Goal: Information Seeking & Learning: Learn about a topic

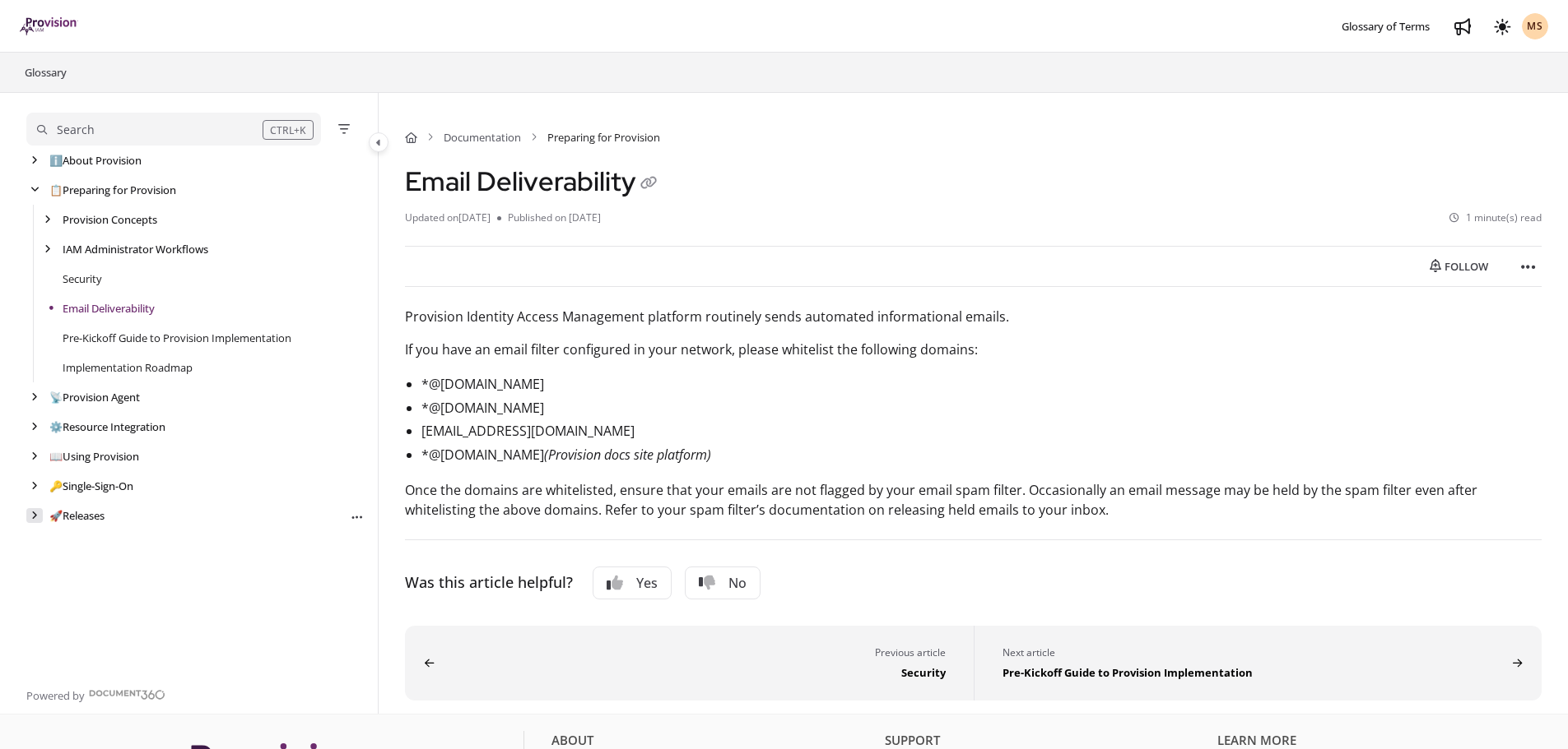
click at [30, 517] on div "arrow" at bounding box center [35, 516] width 17 height 16
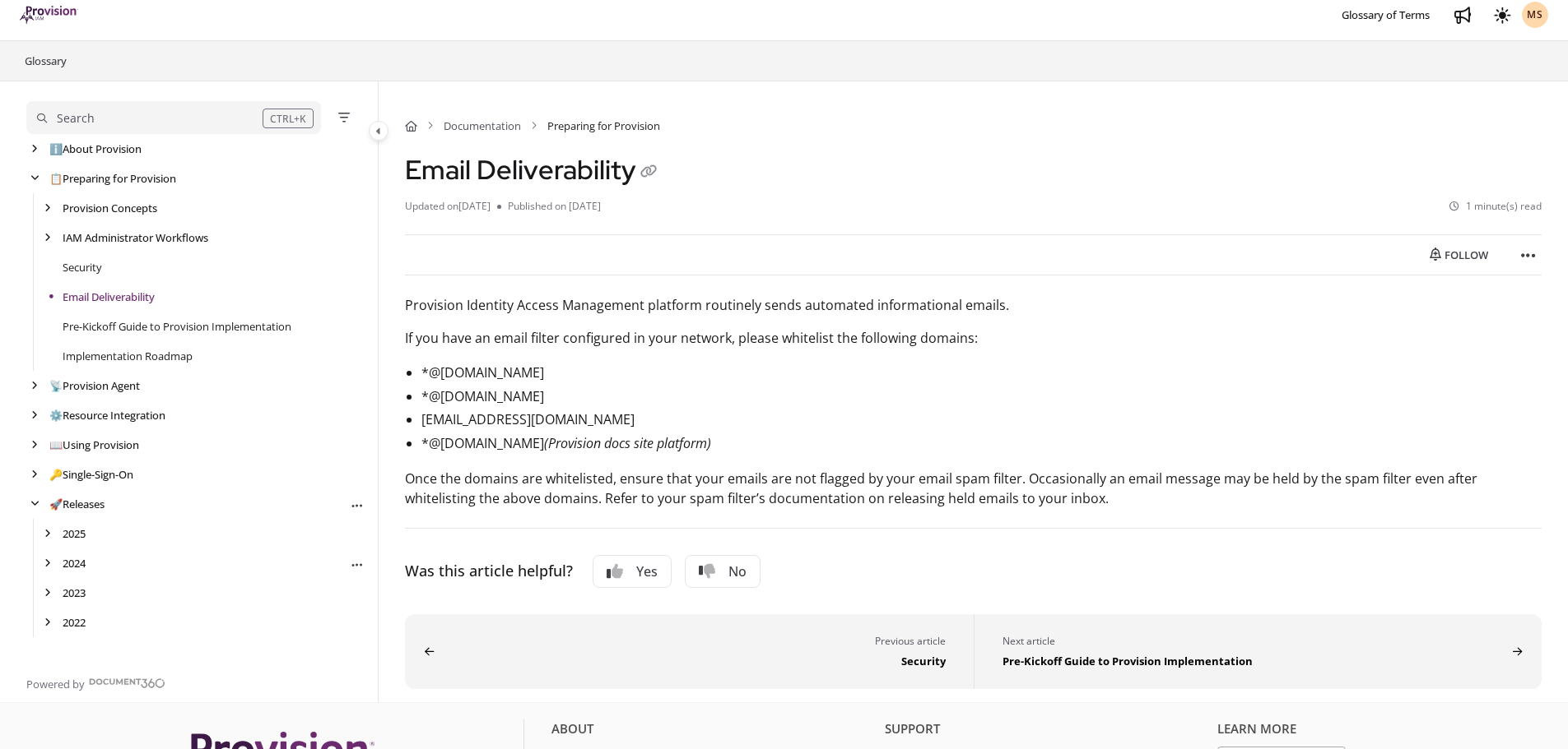
scroll to position [82, 0]
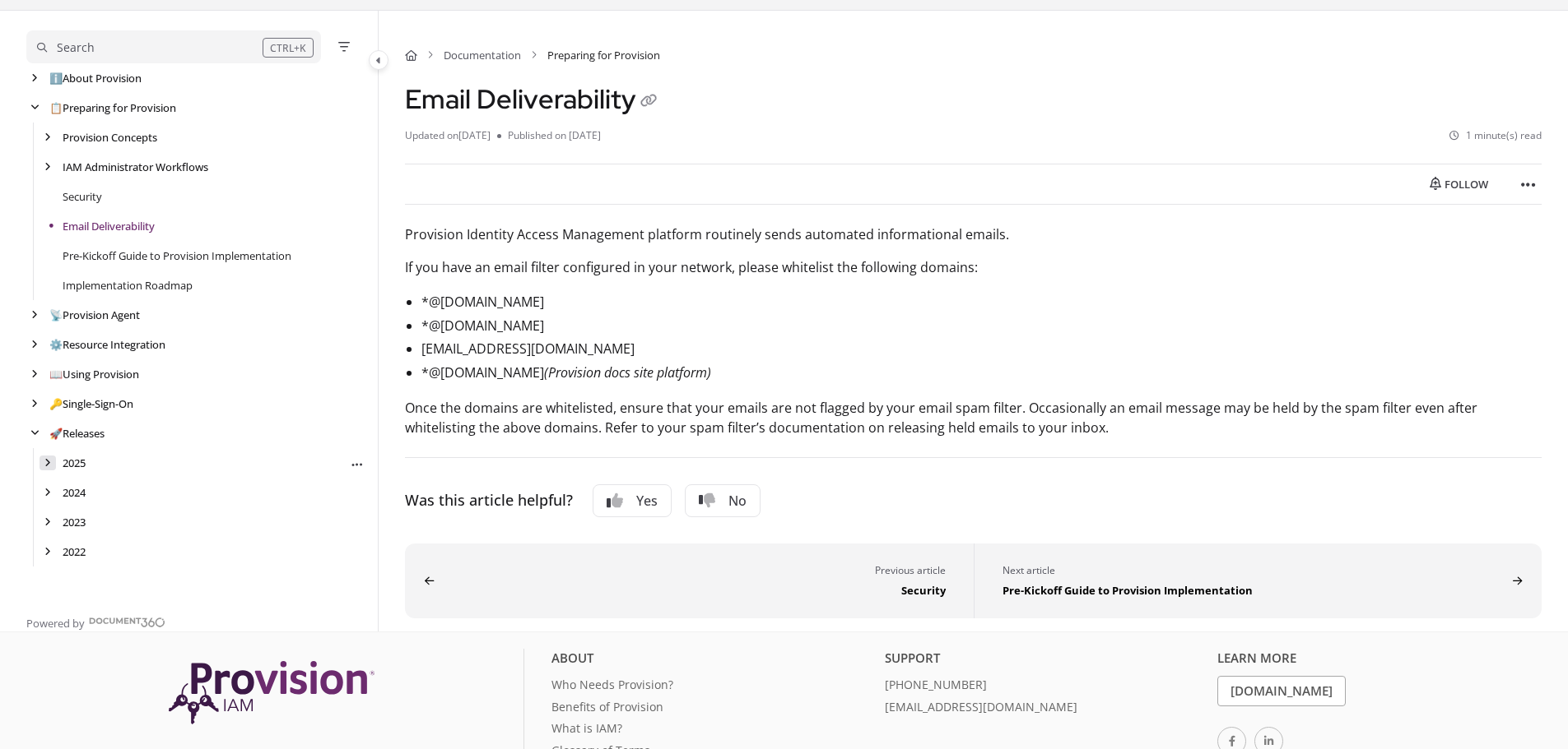
click at [48, 465] on icon "arrow" at bounding box center [48, 463] width 7 height 10
click at [108, 487] on link "[DATE]" at bounding box center [92, 493] width 33 height 17
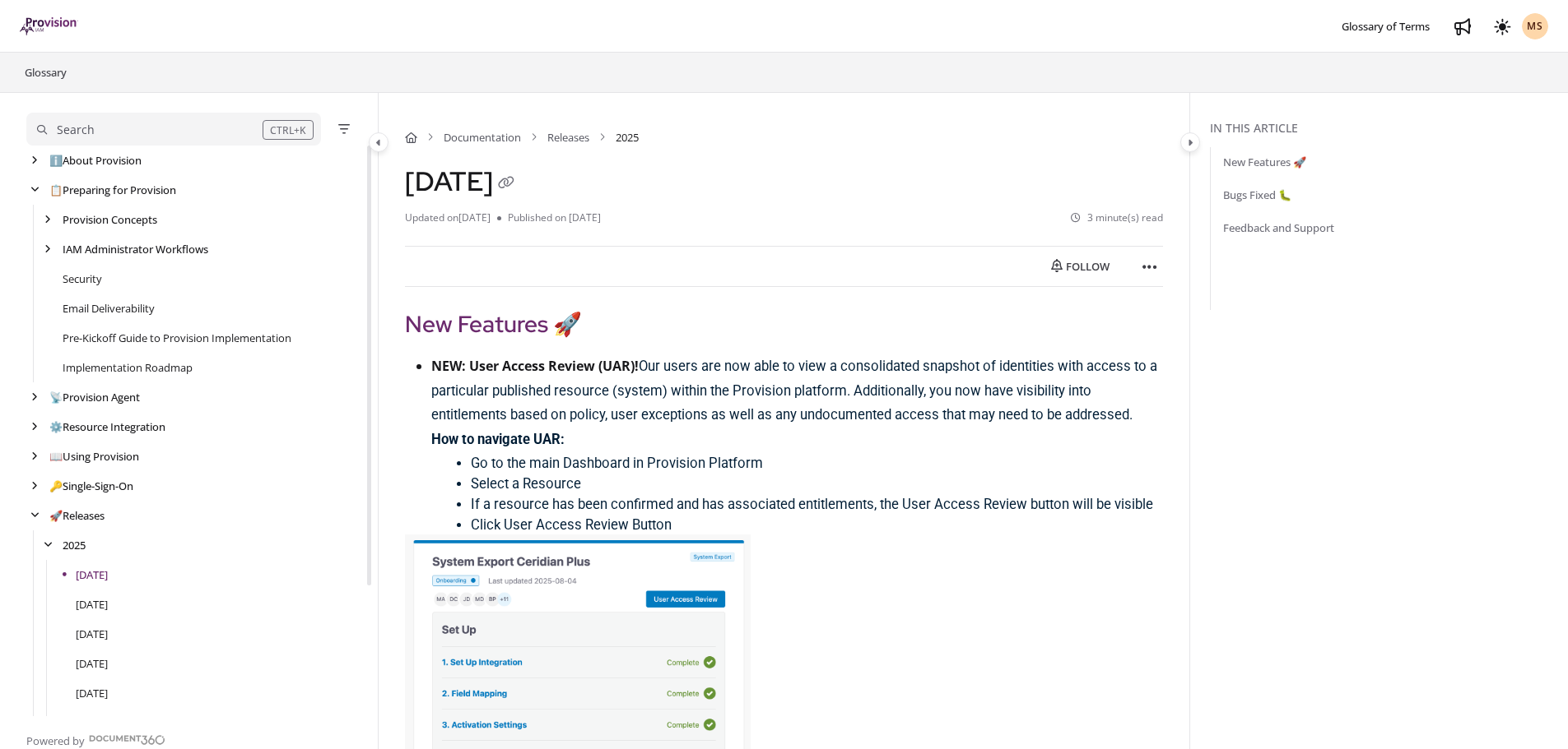
scroll to position [169, 0]
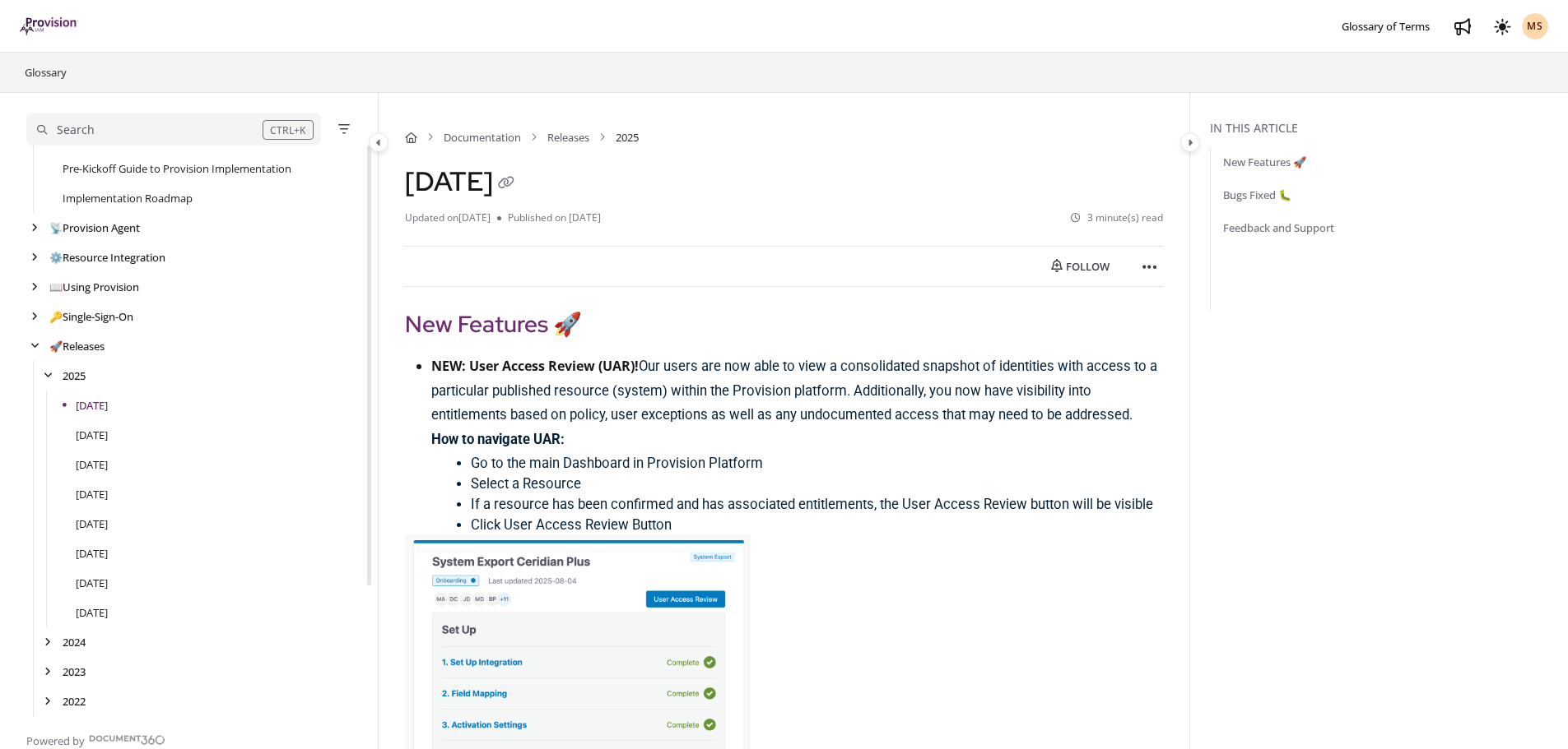
drag, startPoint x: 645, startPoint y: 363, endPoint x: 1165, endPoint y: 377, distance: 520.2
drag, startPoint x: 734, startPoint y: 386, endPoint x: 681, endPoint y: 390, distance: 53.2
click at [729, 386] on span "Our users are now able to view a consolidated snapshot of identities with acces…" at bounding box center [794, 391] width 726 height 65
drag, startPoint x: 670, startPoint y: 392, endPoint x: 904, endPoint y: 392, distance: 234.0
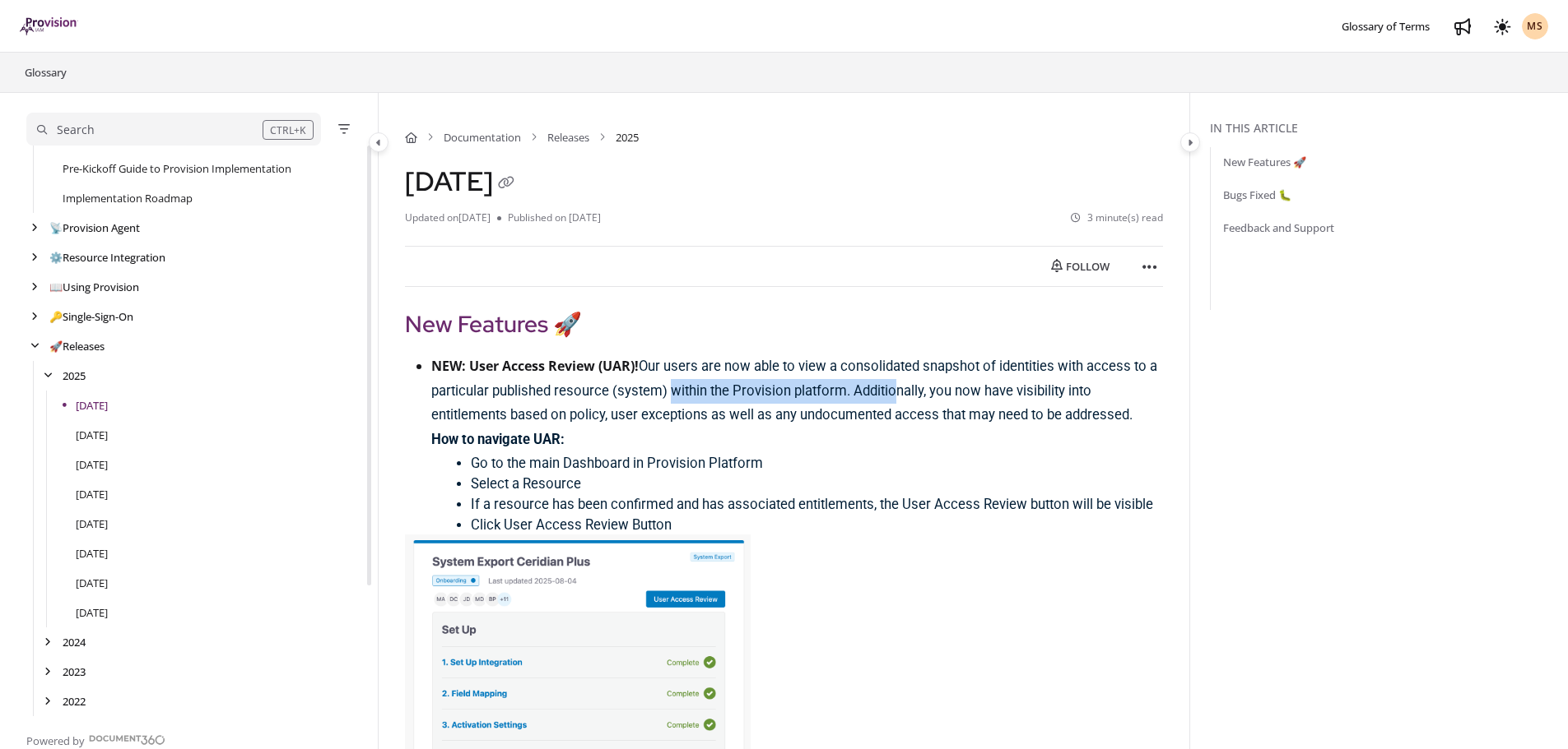
click at [896, 394] on span "Our users are now able to view a consolidated snapshot of identities with acces…" at bounding box center [794, 391] width 726 height 65
click at [926, 391] on span "Our users are now able to view a consolidated snapshot of identities with acces…" at bounding box center [794, 391] width 726 height 65
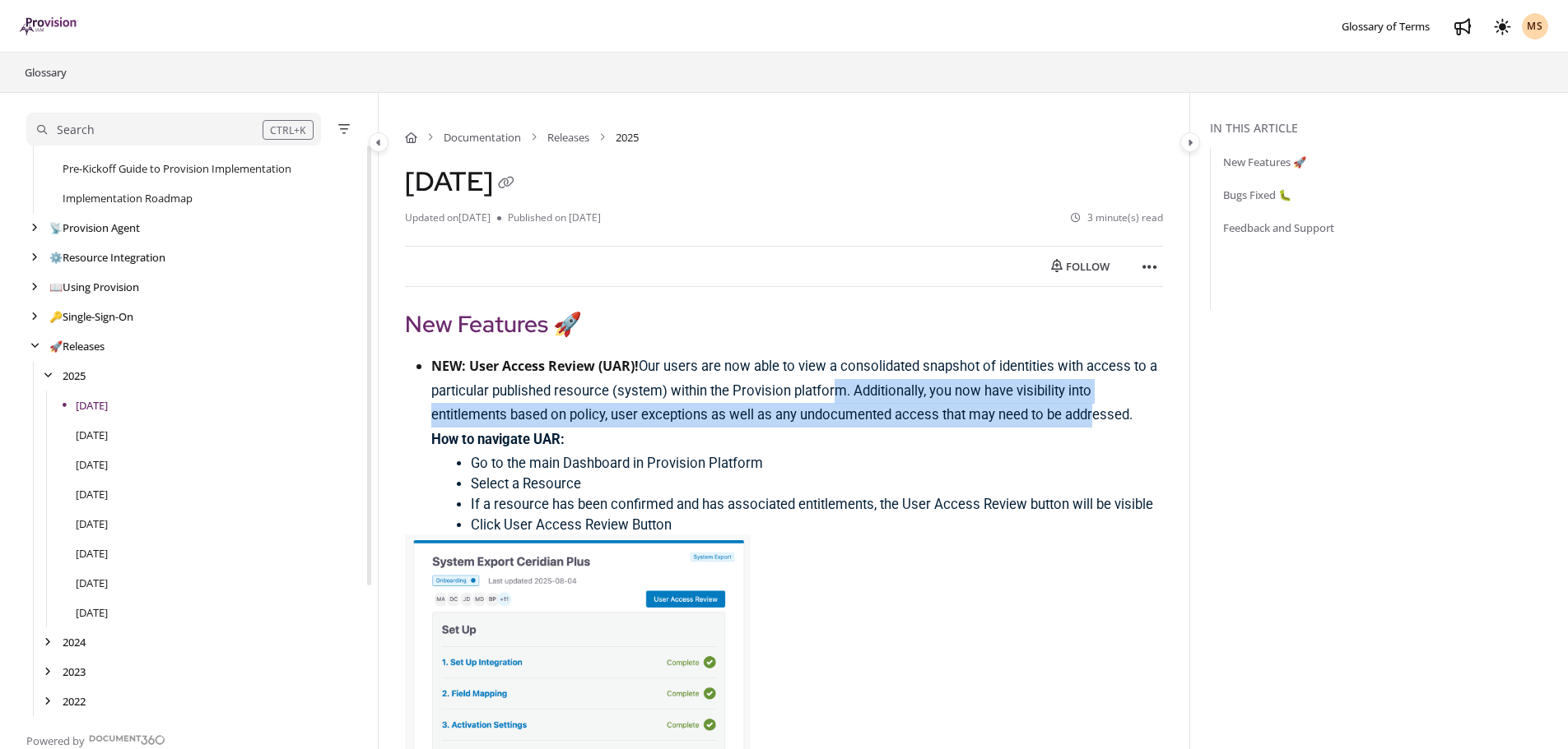
drag, startPoint x: 838, startPoint y: 387, endPoint x: 1095, endPoint y: 409, distance: 257.9
click at [1095, 409] on span "Our users are now able to view a consolidated snapshot of identities with acces…" at bounding box center [794, 391] width 726 height 65
click at [602, 414] on span "Our users are now able to view a consolidated snapshot of identities with acces…" at bounding box center [794, 391] width 726 height 65
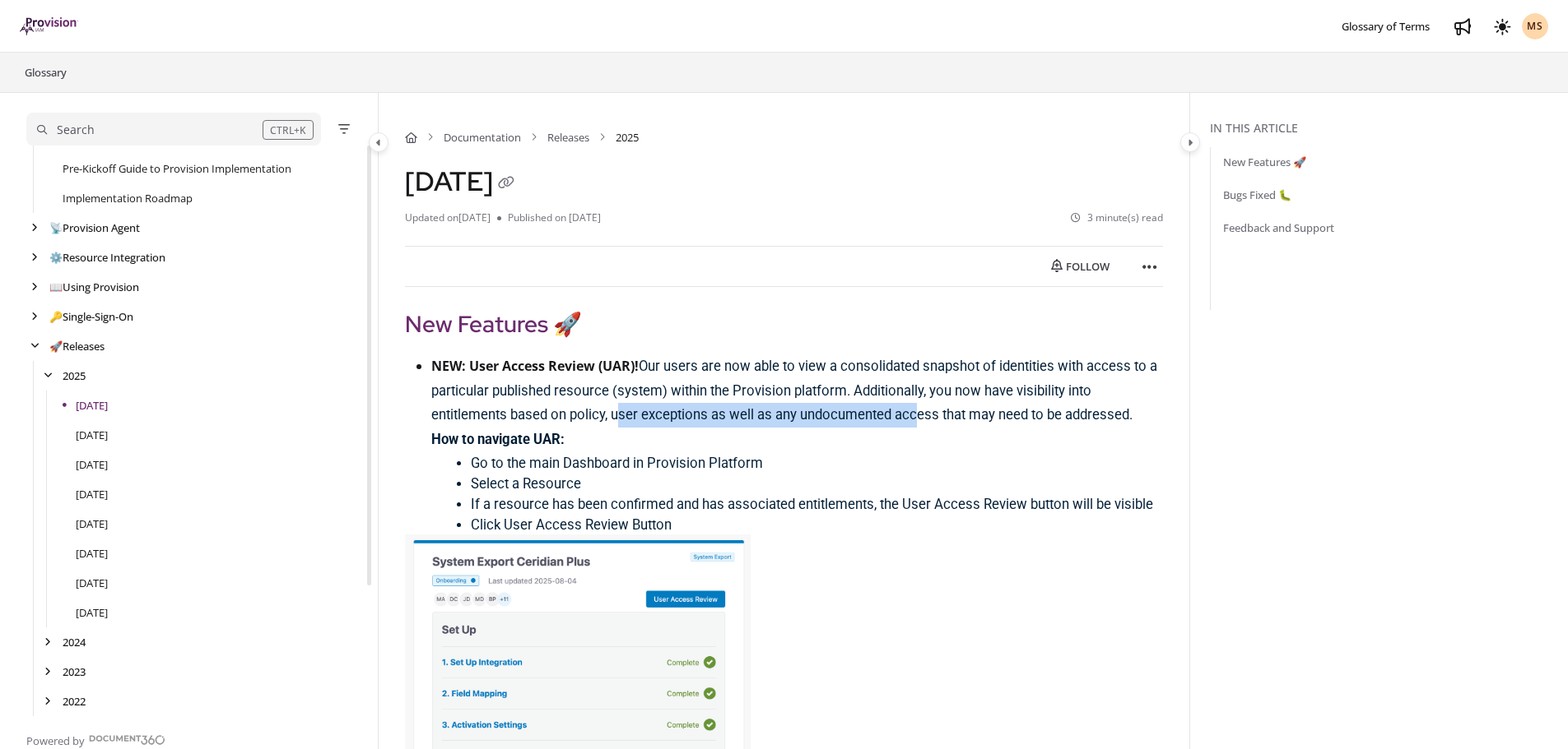
drag, startPoint x: 616, startPoint y: 413, endPoint x: 947, endPoint y: 419, distance: 331.1
click at [916, 423] on p "NEW: User Access Review (UAR)! Our users are now able to view a consolidated sn…" at bounding box center [797, 392] width 732 height 73
click at [957, 416] on span "Our users are now able to view a consolidated snapshot of identities with acces…" at bounding box center [794, 391] width 726 height 65
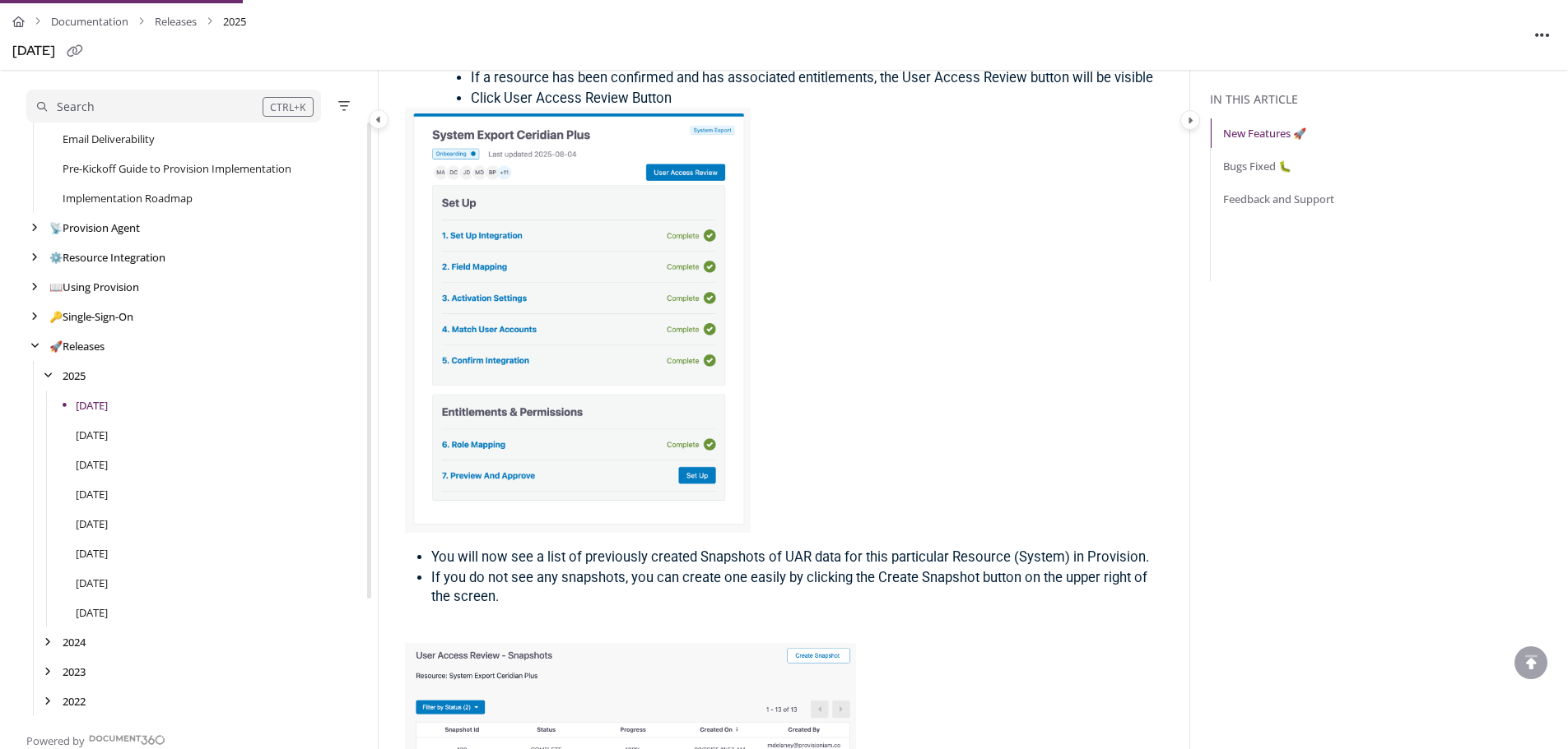
scroll to position [658, 0]
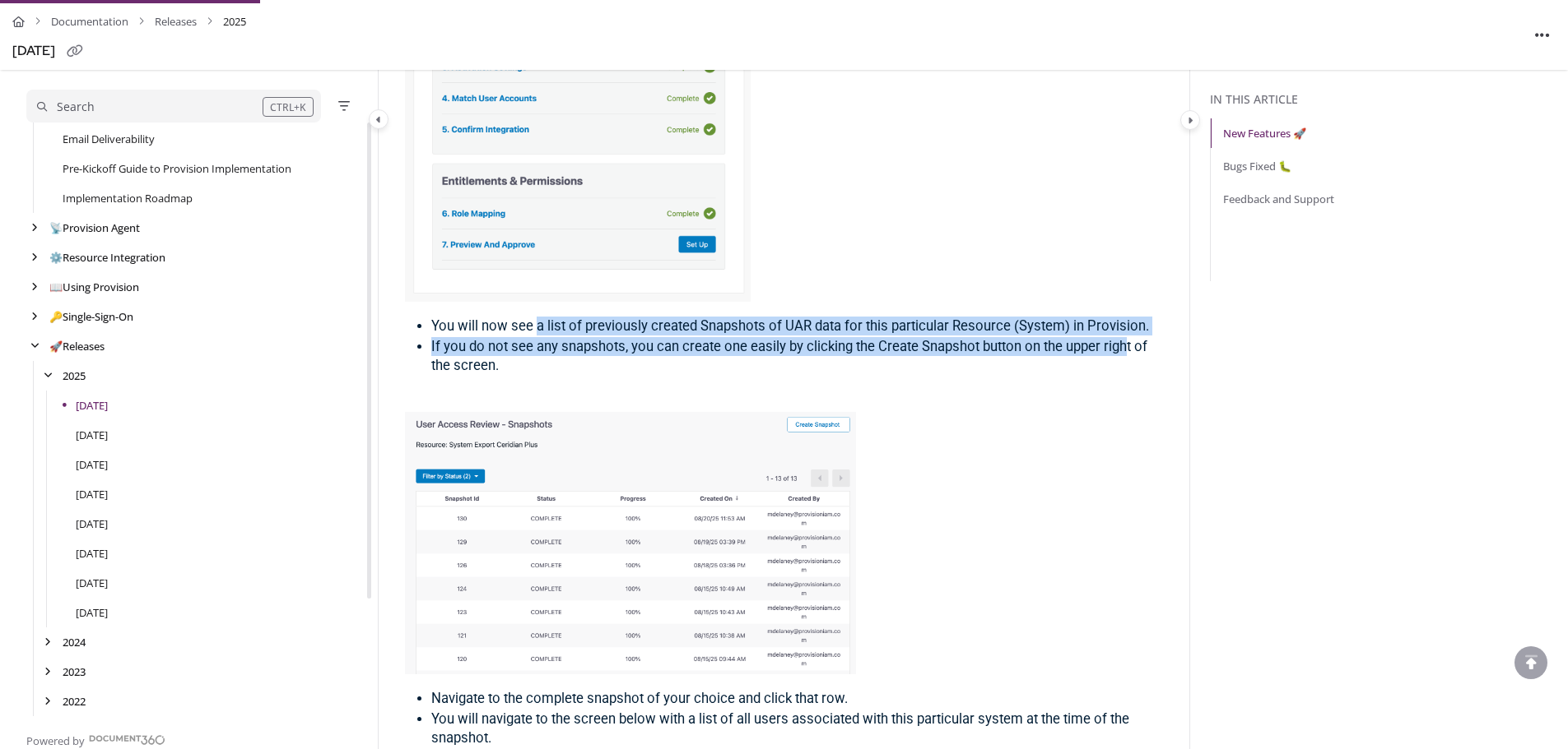
drag, startPoint x: 676, startPoint y: 328, endPoint x: 1128, endPoint y: 340, distance: 452.2
click at [1128, 340] on ul "You will now see a list of previously created Snapshots of UAR data for this pa…" at bounding box center [784, 345] width 758 height 60
click at [577, 350] on span "If you do not see any snapshots, you can create one easily by clicking the Crea…" at bounding box center [789, 356] width 716 height 34
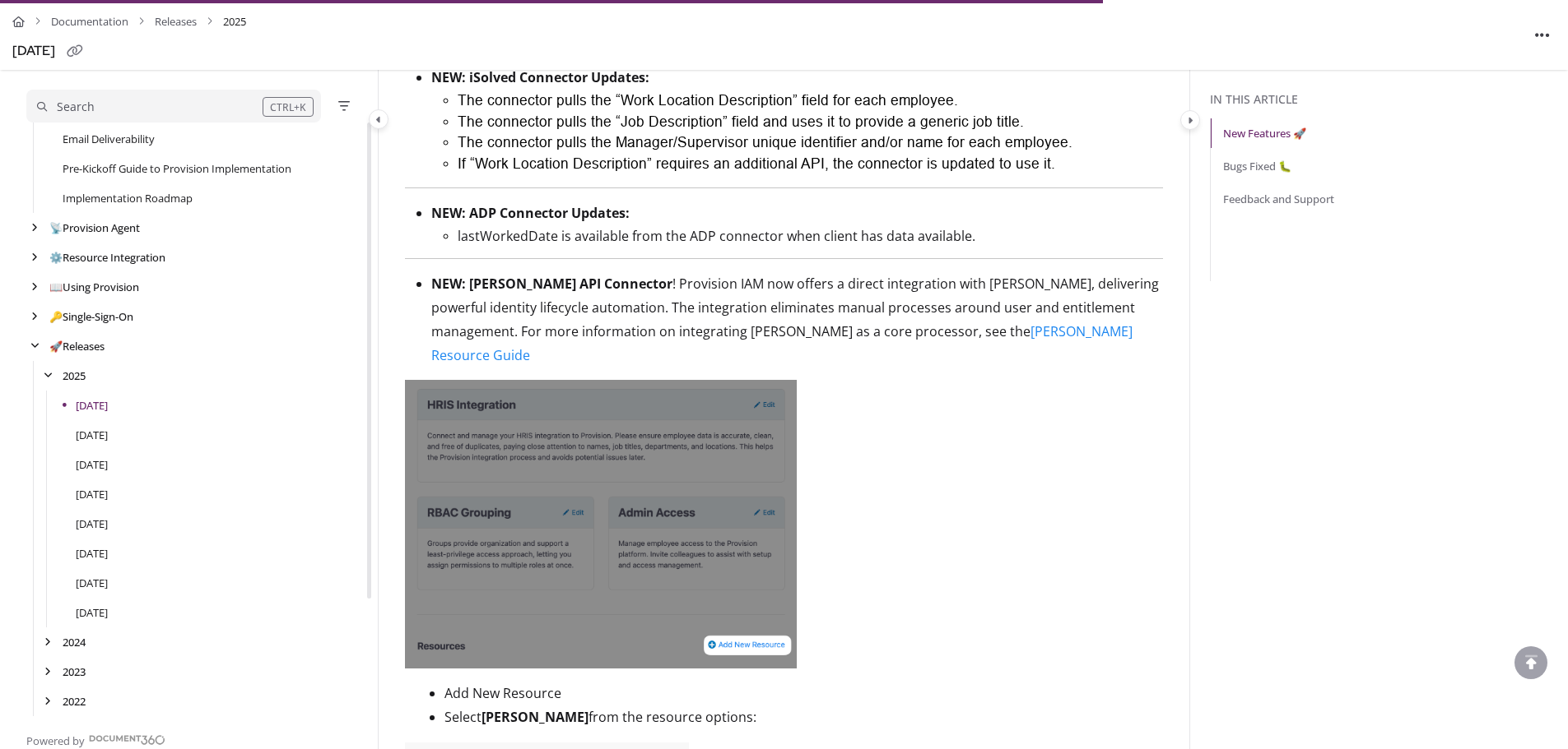
scroll to position [2879, 0]
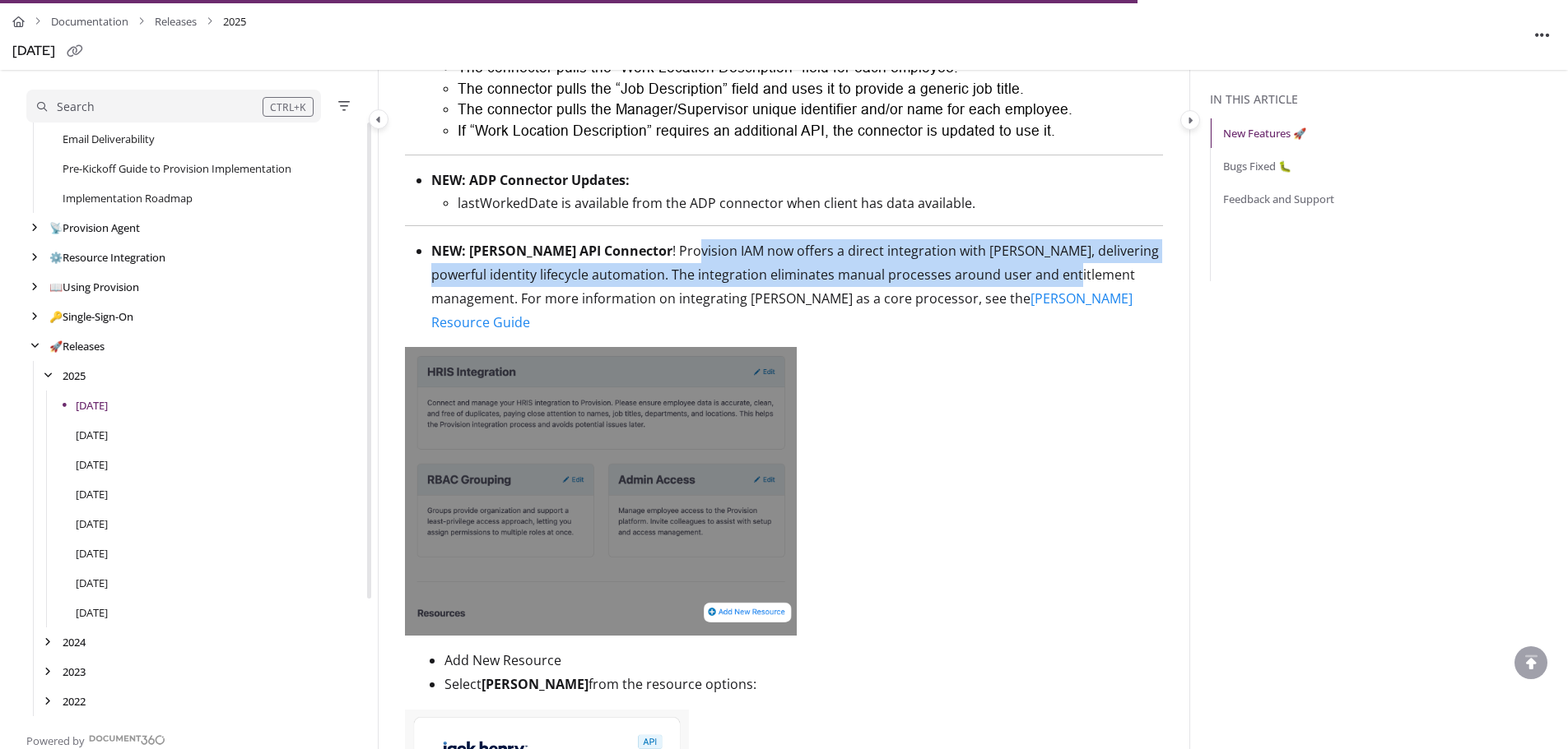
drag, startPoint x: 720, startPoint y: 255, endPoint x: 1075, endPoint y: 287, distance: 356.4
click at [1100, 286] on p "NEW: [PERSON_NAME] API Connector ! Provision IAM now offers a direct integratio…" at bounding box center [797, 287] width 732 height 95
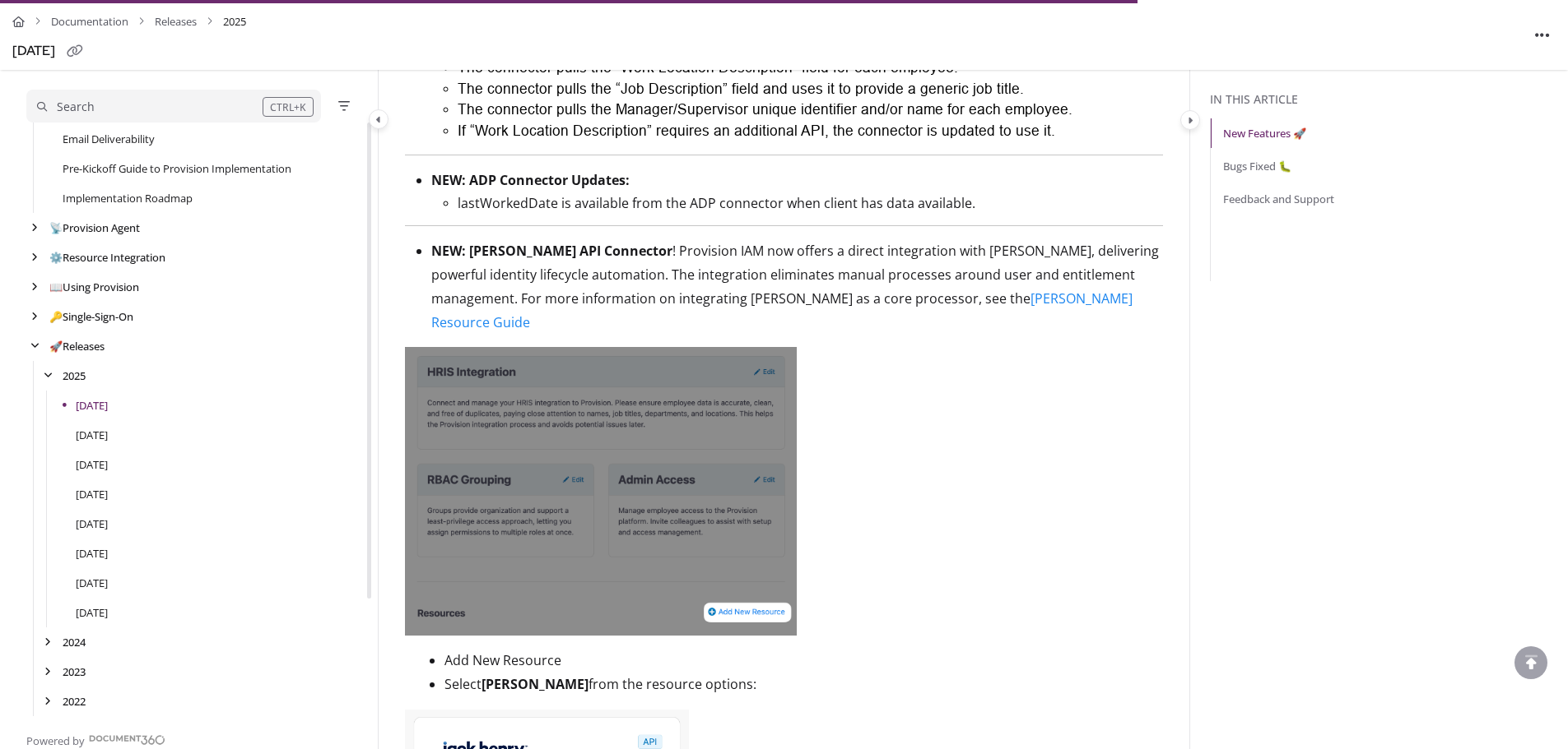
click at [829, 298] on p "NEW: [PERSON_NAME] API Connector ! Provision IAM now offers a direct integratio…" at bounding box center [797, 287] width 732 height 95
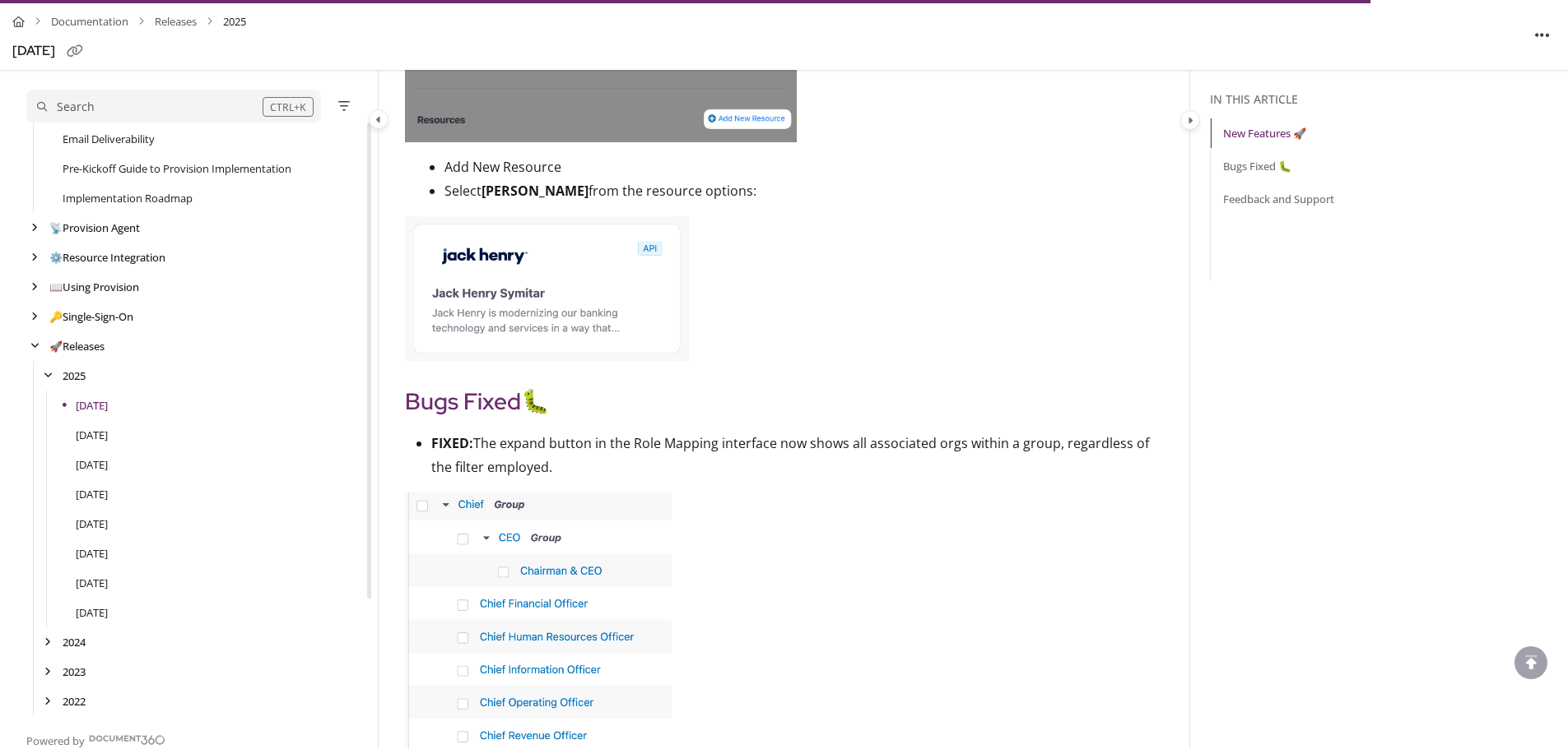
scroll to position [3619, 0]
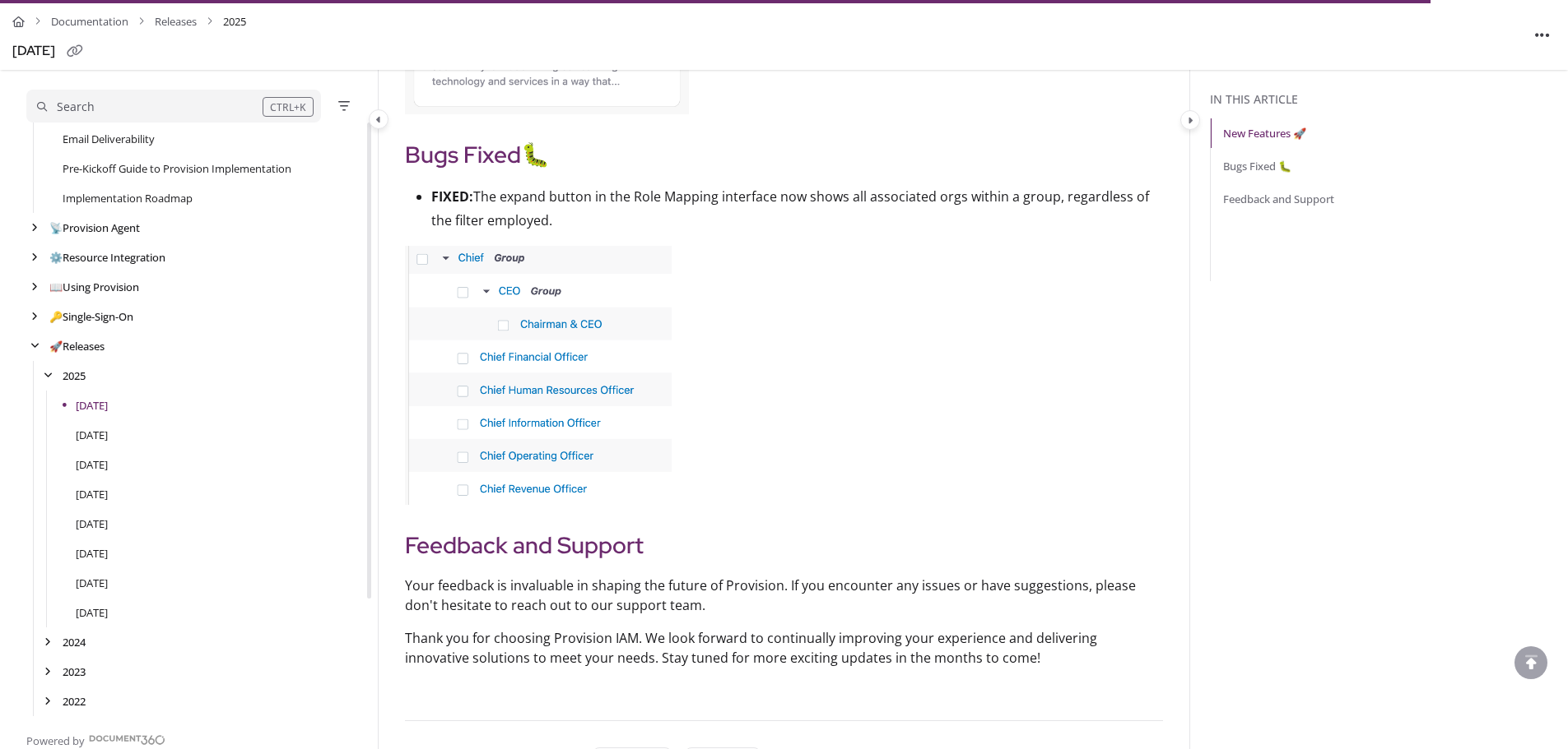
drag, startPoint x: 494, startPoint y: 204, endPoint x: 1150, endPoint y: 223, distance: 656.3
click at [1150, 223] on p "FIXED: The expand button in the Role Mapping interface now shows all associated…" at bounding box center [797, 208] width 732 height 47
click at [1006, 202] on p "FIXED: The expand button in the Role Mapping interface now shows all associated…" at bounding box center [797, 208] width 732 height 47
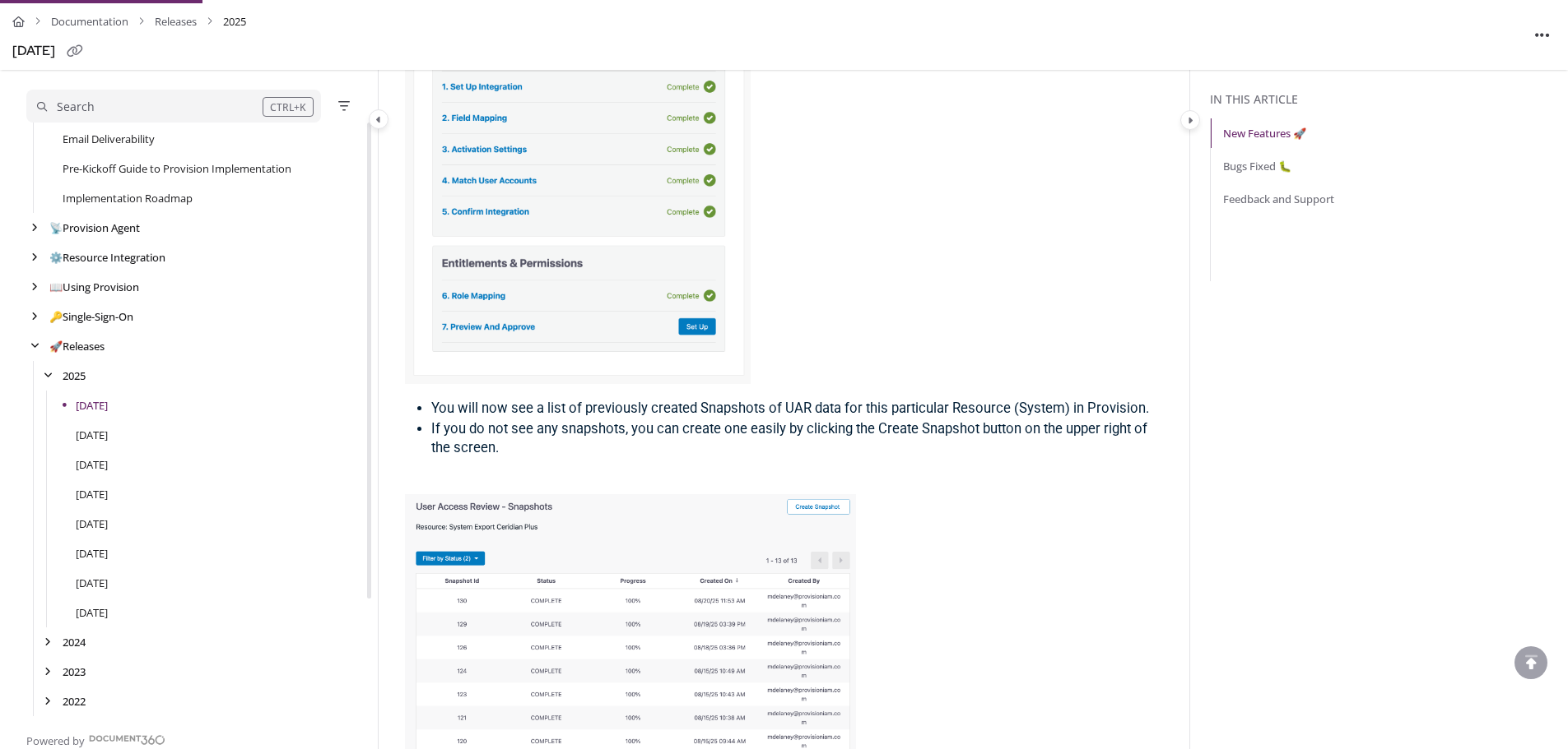
scroll to position [329, 0]
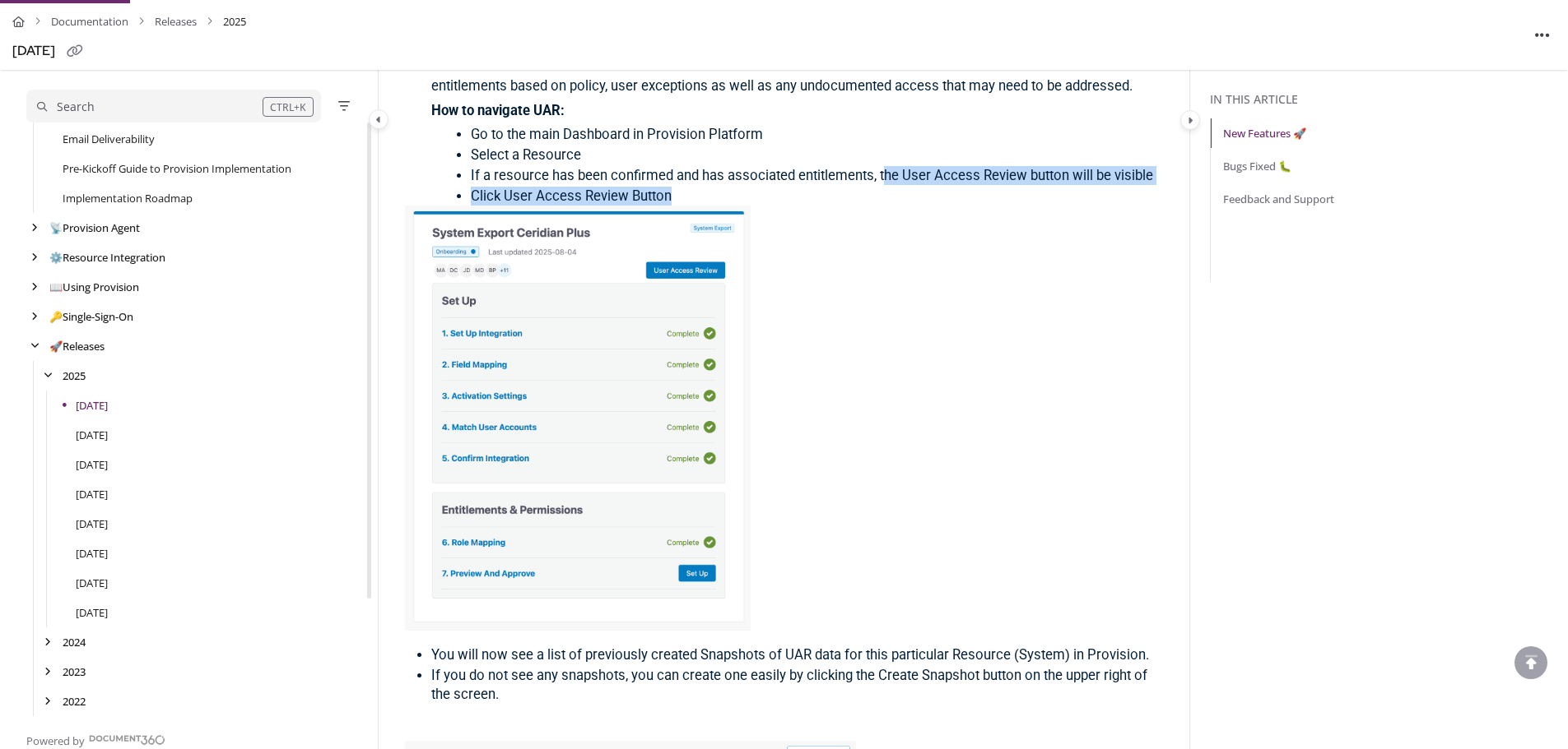
drag, startPoint x: 884, startPoint y: 172, endPoint x: 1100, endPoint y: 188, distance: 216.6
click at [1100, 188] on ul "Go to the main Dashboard in Provision Platform Select a Resource If a resource …" at bounding box center [797, 164] width 732 height 82
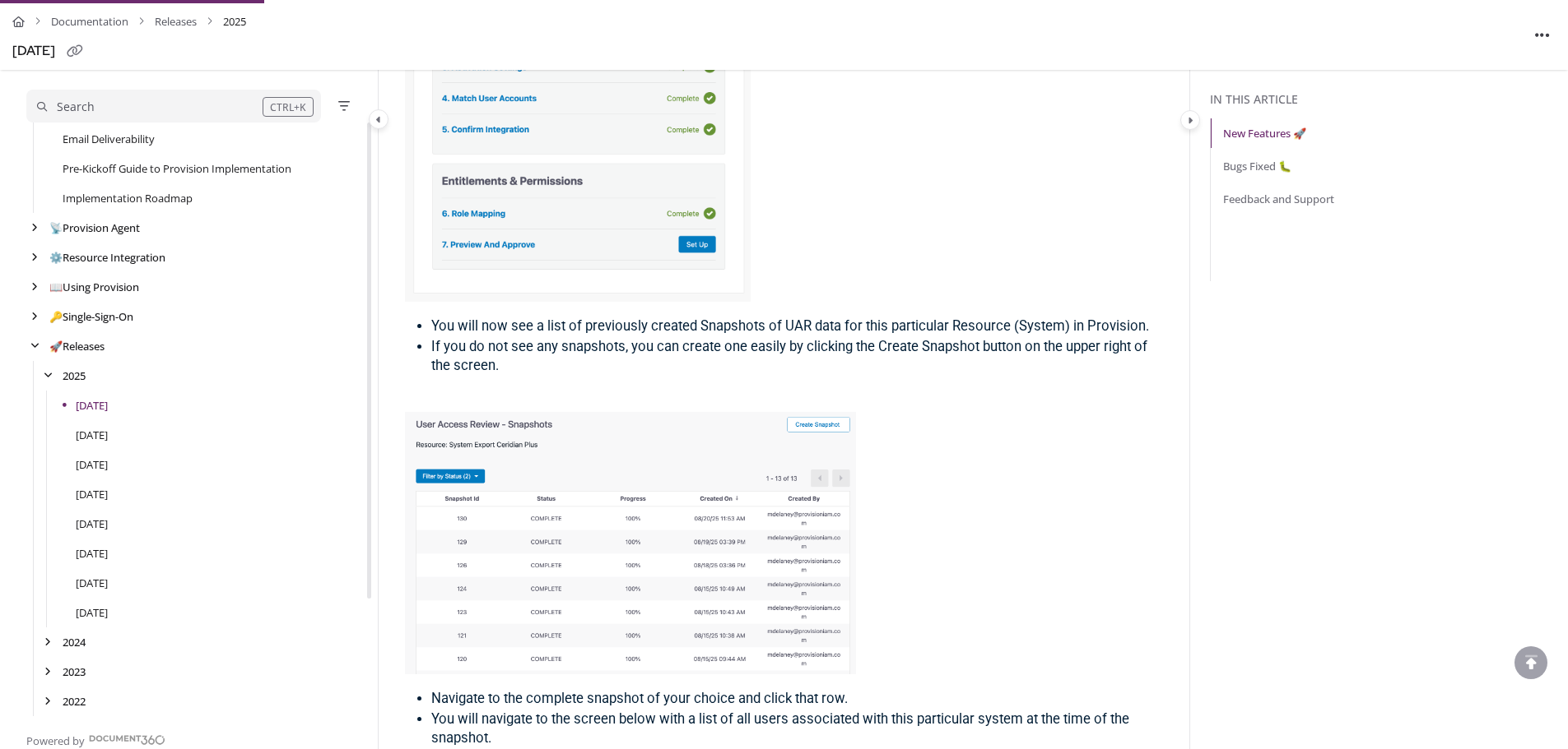
scroll to position [741, 0]
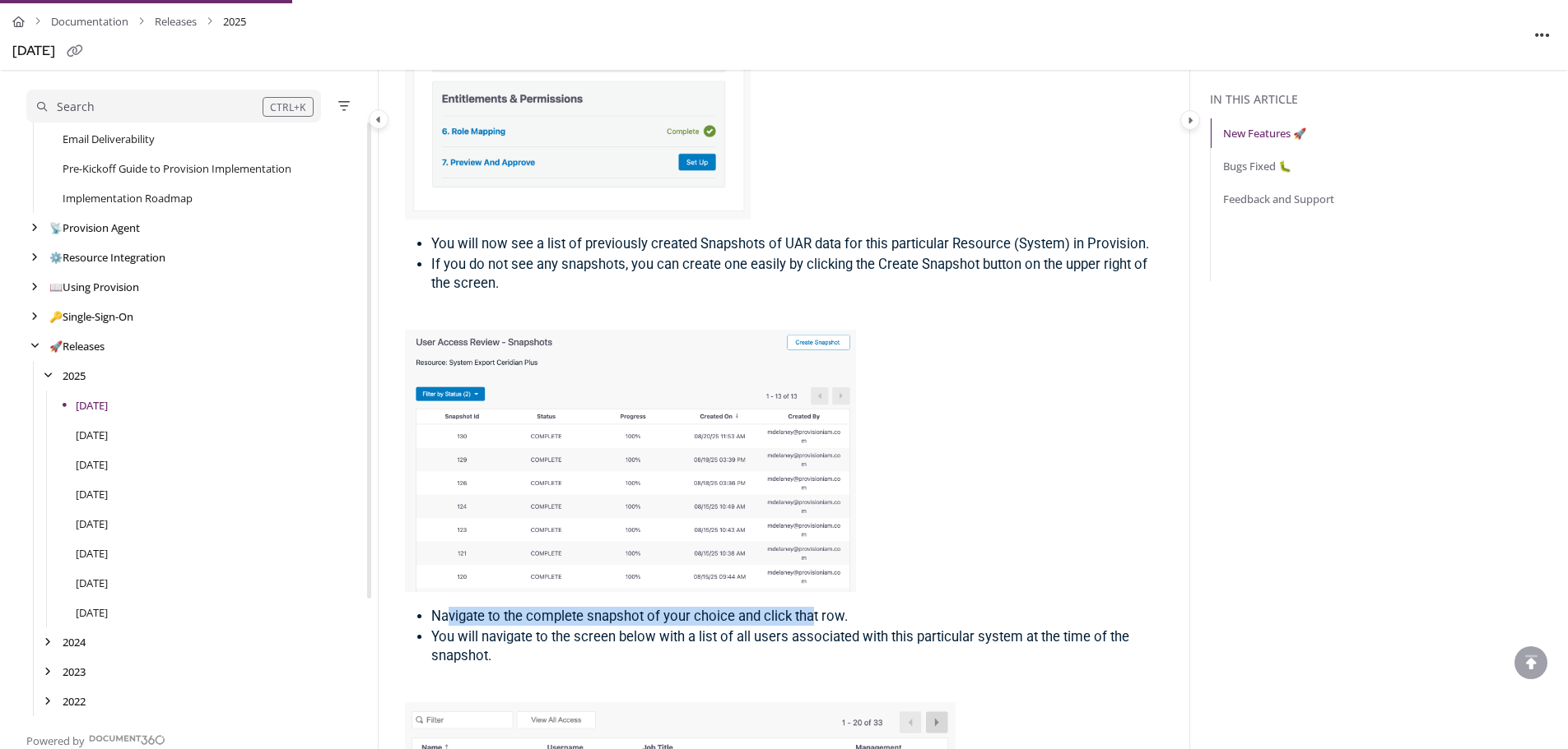
drag, startPoint x: 447, startPoint y: 622, endPoint x: 811, endPoint y: 614, distance: 364.1
click at [811, 614] on span "Navigate to the complete snapshot of your choice and click that row." at bounding box center [639, 617] width 417 height 16
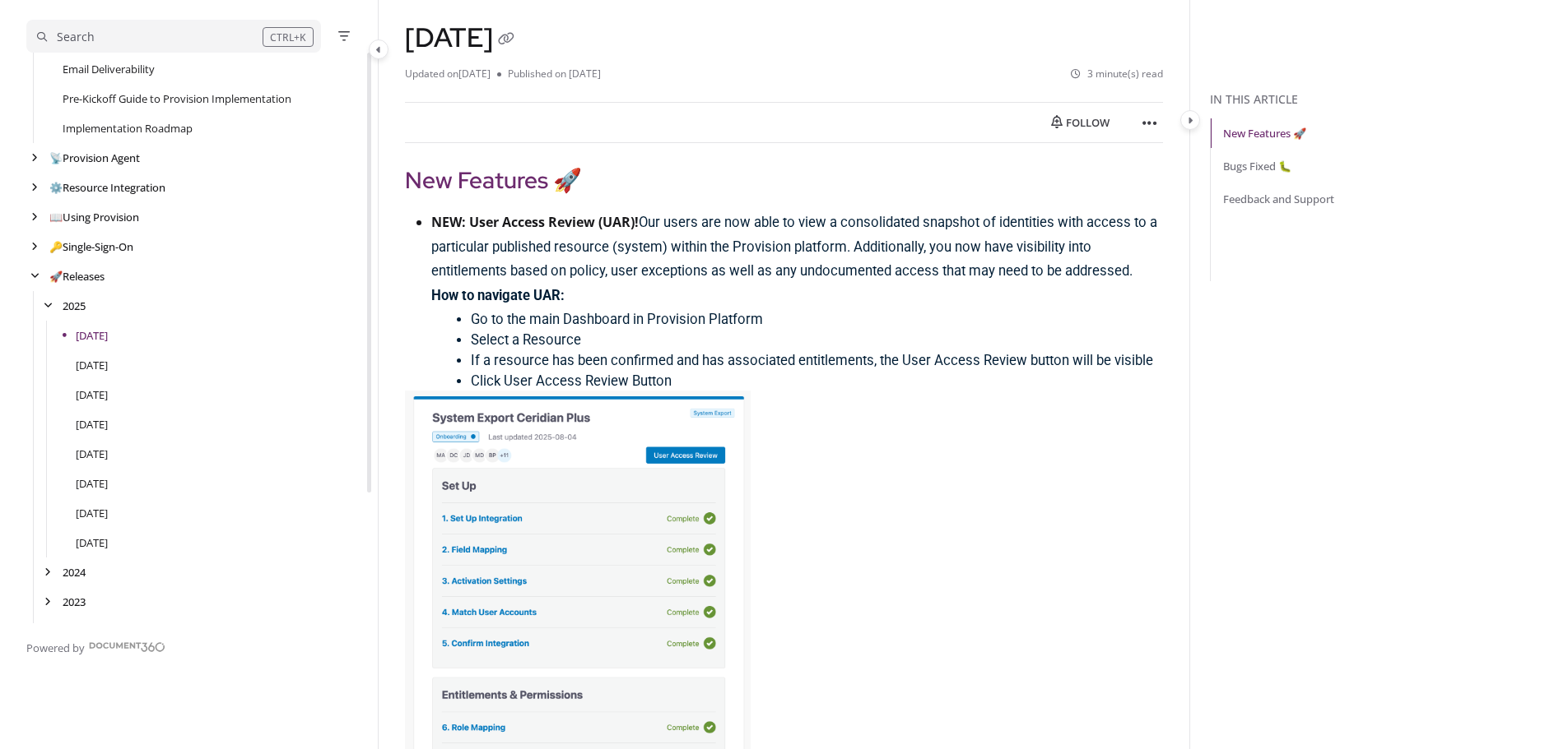
scroll to position [169, 0]
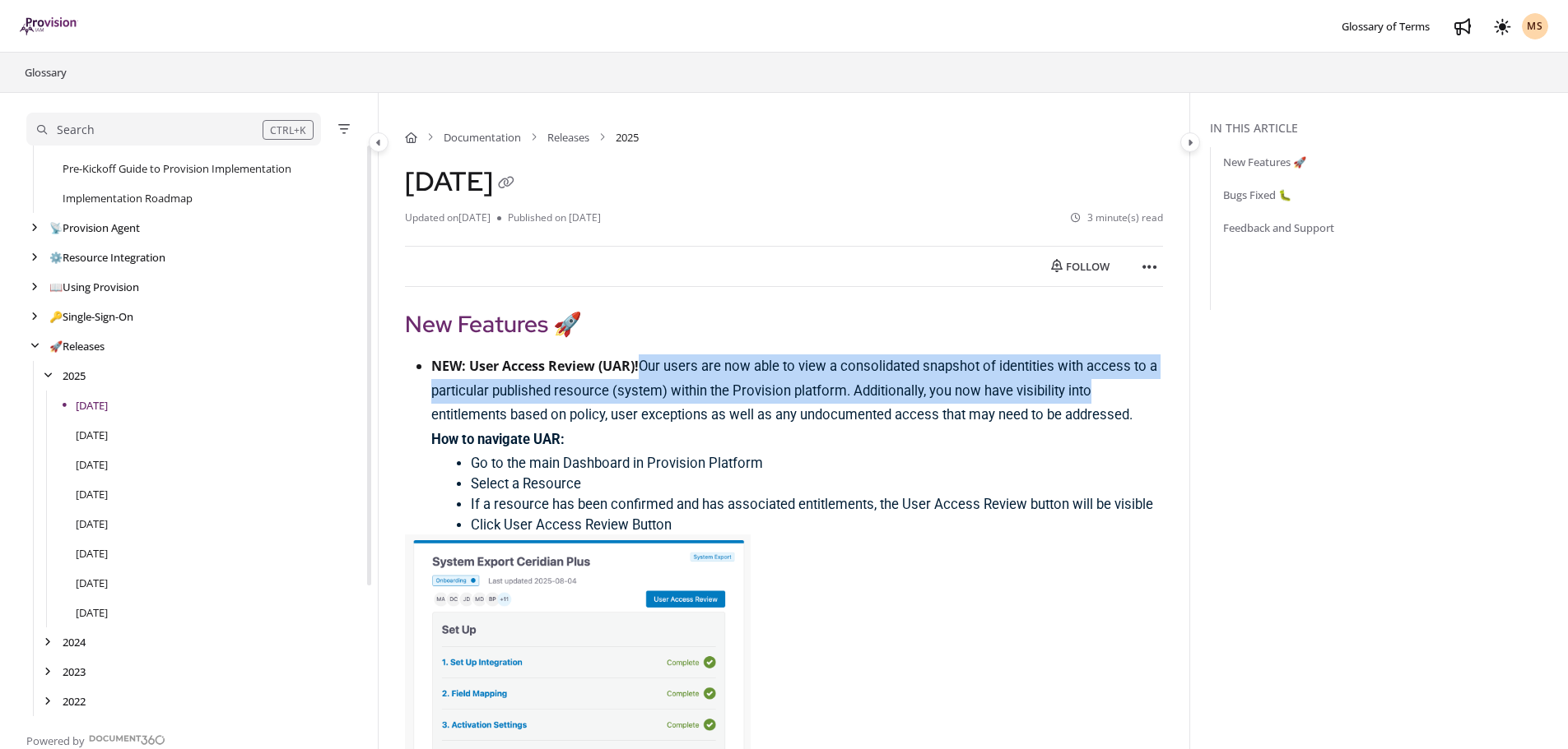
drag, startPoint x: 661, startPoint y: 362, endPoint x: 1166, endPoint y: 388, distance: 505.7
drag, startPoint x: 1009, startPoint y: 397, endPoint x: 885, endPoint y: 404, distance: 124.2
click at [1009, 396] on span "Our users are now able to view a consolidated snapshot of identities with acces…" at bounding box center [794, 391] width 726 height 65
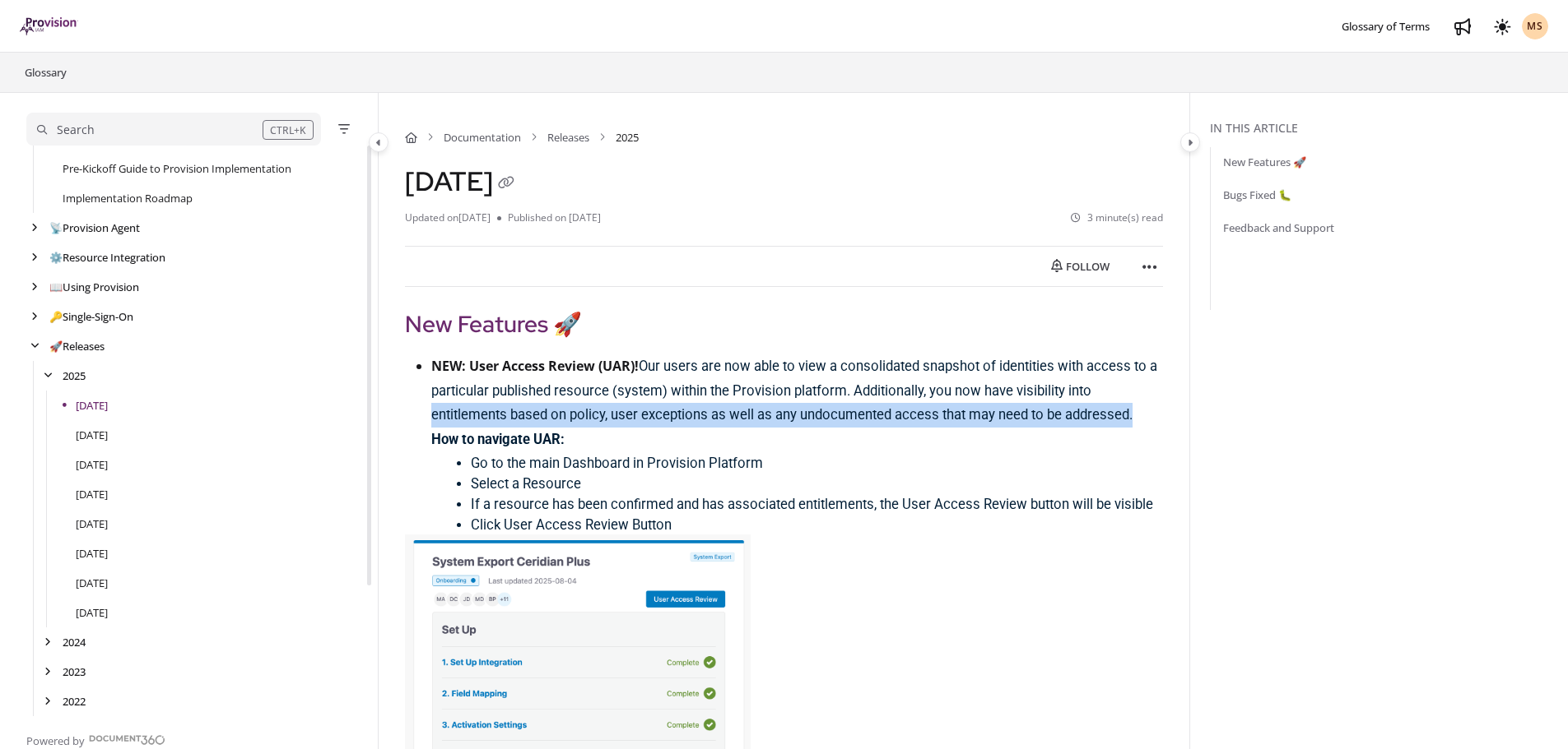
drag, startPoint x: 421, startPoint y: 417, endPoint x: 1134, endPoint y: 419, distance: 713.0
click at [1134, 419] on ul "NEW: User Access Review (UAR)! Our users are now able to view a consolidated sn…" at bounding box center [784, 445] width 758 height 180
click at [1141, 413] on p "NEW: User Access Review (UAR)! Our users are now able to view a consolidated sn…" at bounding box center [797, 392] width 732 height 73
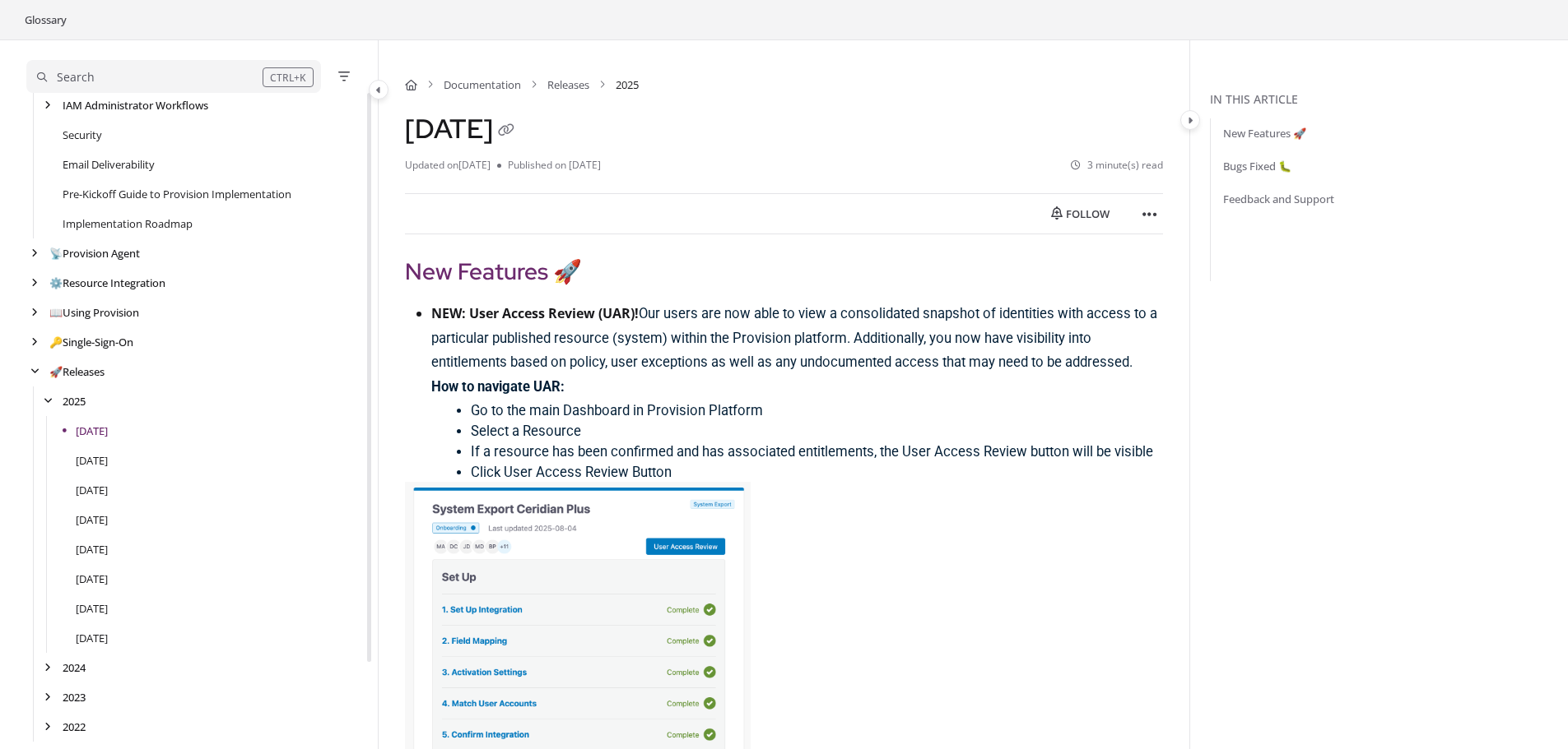
scroll to position [87, 0]
